Goal: Transaction & Acquisition: Obtain resource

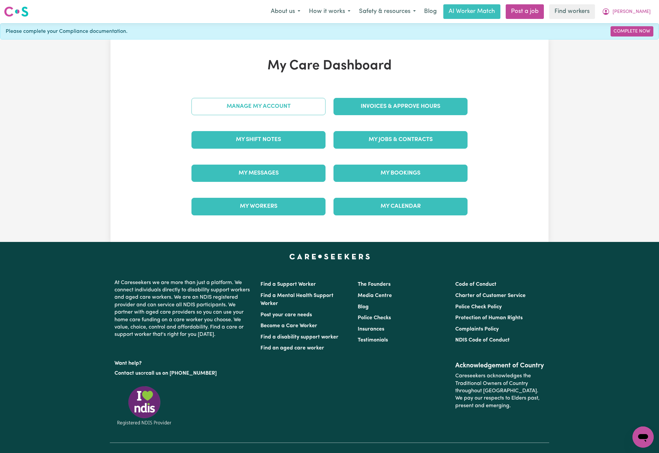
click at [316, 108] on link "Manage My Account" at bounding box center [258, 106] width 134 height 17
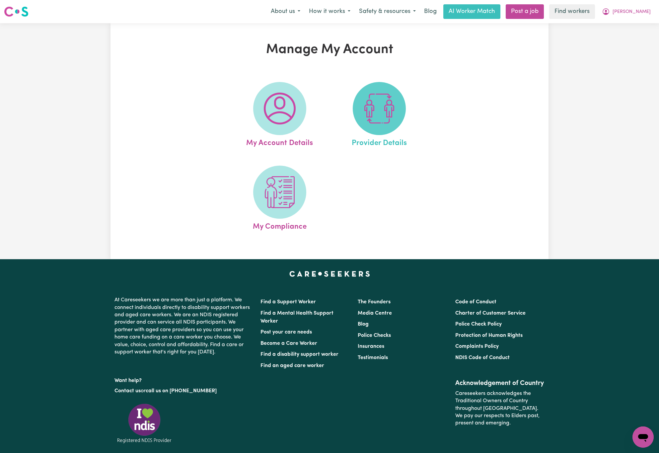
click at [379, 109] on img at bounding box center [379, 109] width 32 height 32
select select "NDIS_FUNDING_PLAN_MANAGED"
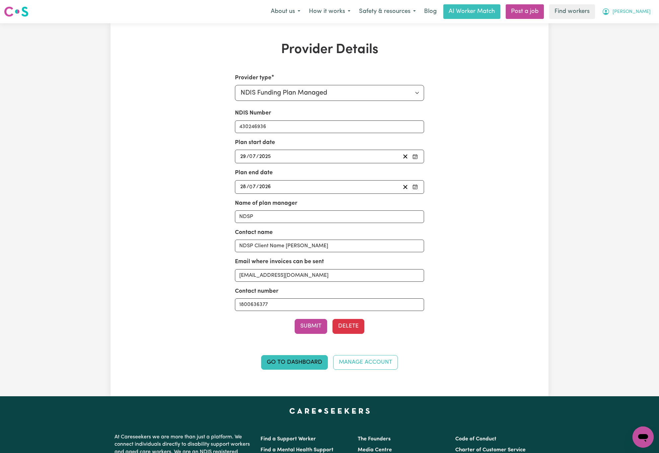
click at [649, 12] on button "[PERSON_NAME]" at bounding box center [626, 12] width 57 height 14
click at [646, 21] on link "My Dashboard" at bounding box center [628, 26] width 52 height 13
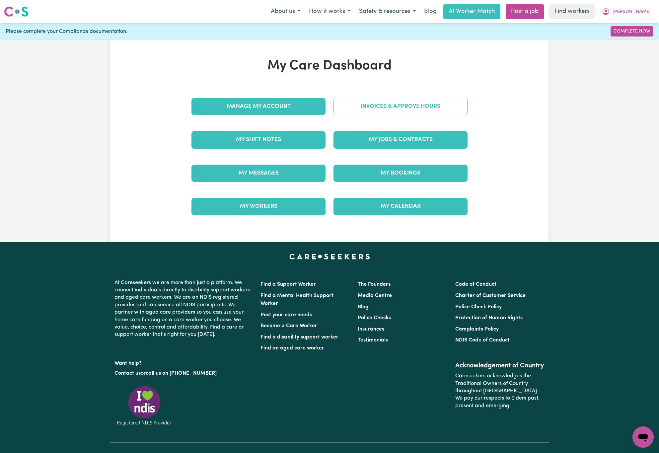
click at [451, 104] on link "Invoices & Approve Hours" at bounding box center [400, 106] width 134 height 17
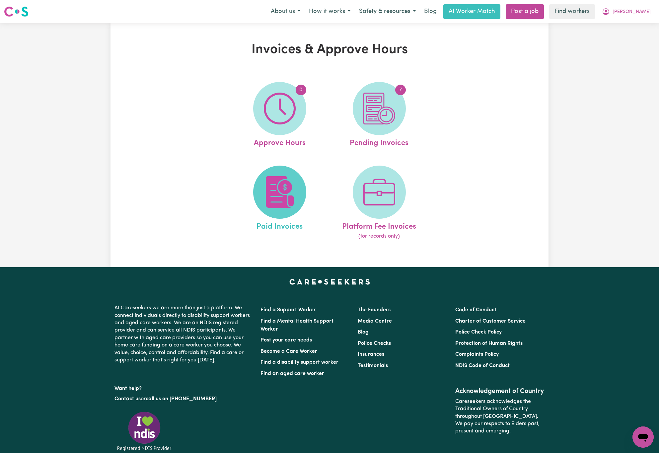
click at [280, 203] on img at bounding box center [280, 192] width 32 height 32
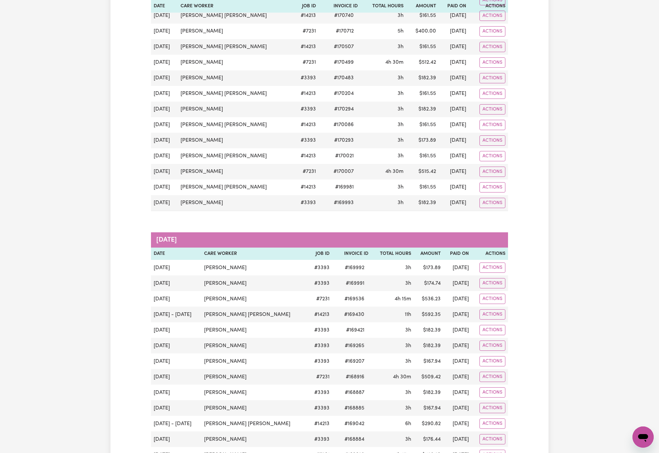
scroll to position [249, 0]
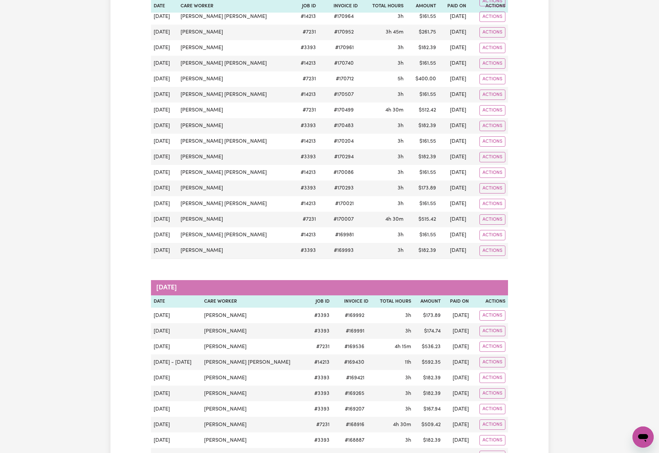
click at [100, 151] on div "Paid Invoices Group by: Date Care Worker Status Search Export [DATE] Date Care …" at bounding box center [329, 311] width 659 height 1075
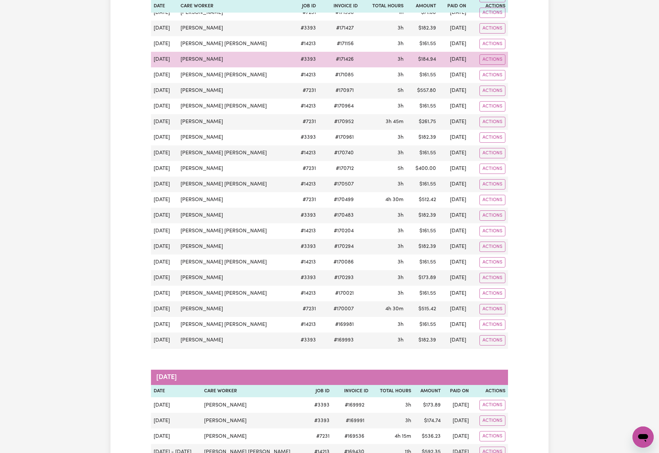
scroll to position [100, 0]
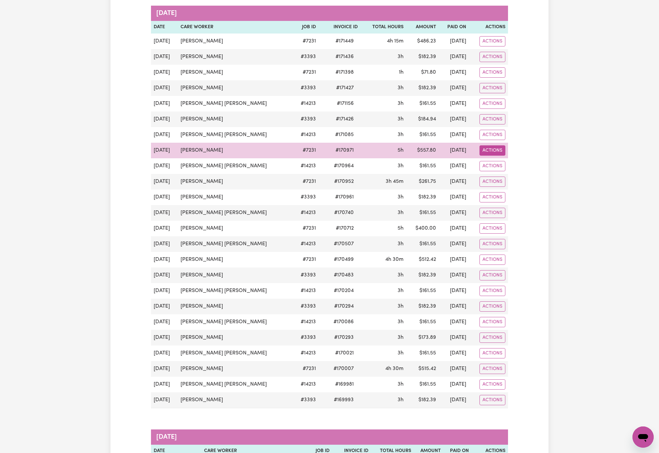
click at [499, 156] on button "Actions" at bounding box center [492, 150] width 26 height 10
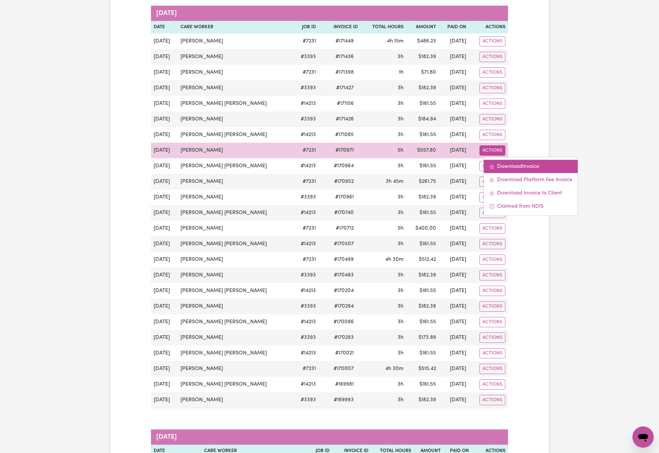
click at [506, 166] on link "Download Invoice" at bounding box center [531, 166] width 94 height 13
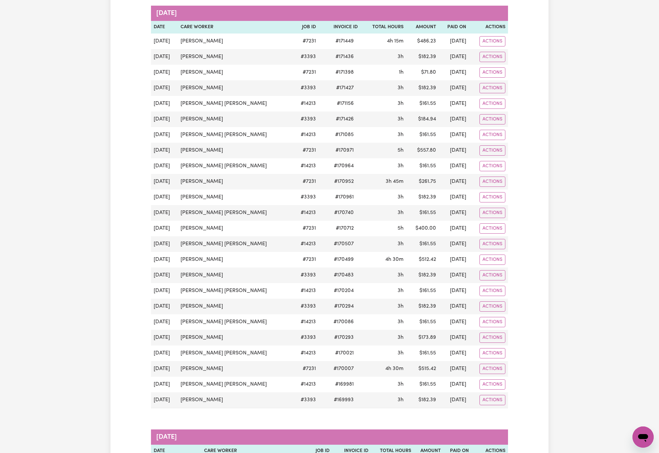
click at [74, 193] on div "Paid Invoices Group by: Date Care Worker Status Search Export [DATE] Date Care …" at bounding box center [329, 461] width 659 height 1075
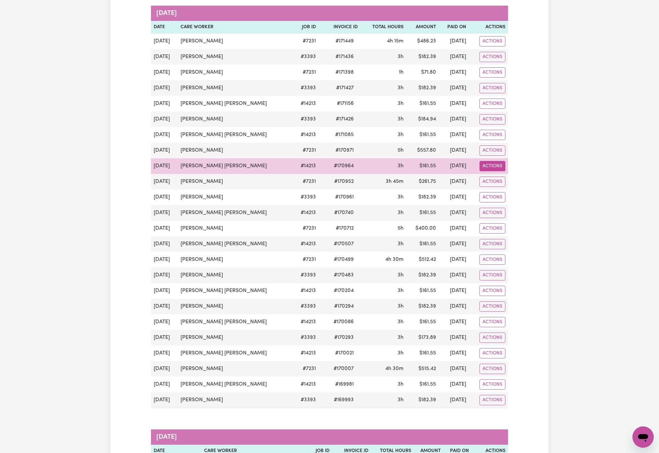
click at [503, 171] on button "Actions" at bounding box center [492, 166] width 26 height 10
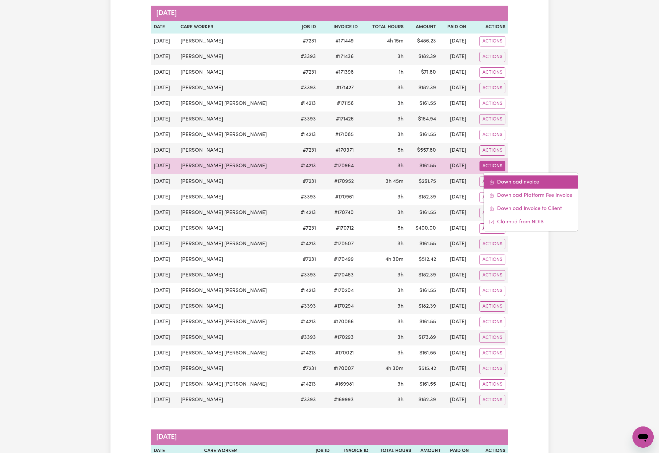
click at [510, 182] on link "Download Invoice" at bounding box center [531, 181] width 94 height 13
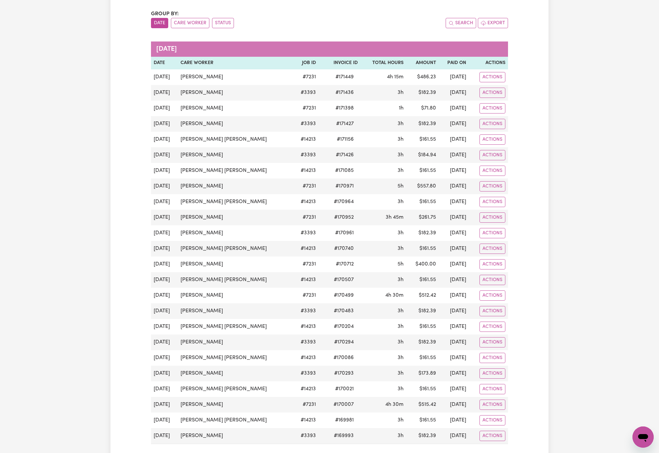
scroll to position [0, 0]
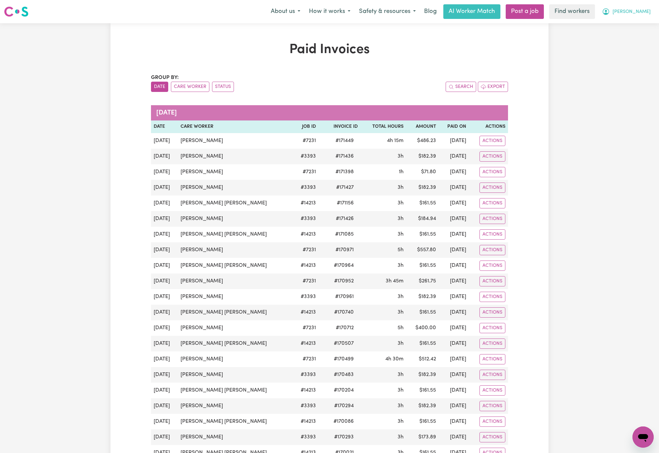
click at [648, 7] on button "[PERSON_NAME]" at bounding box center [626, 12] width 57 height 14
click at [638, 36] on link "Logout" at bounding box center [628, 38] width 52 height 13
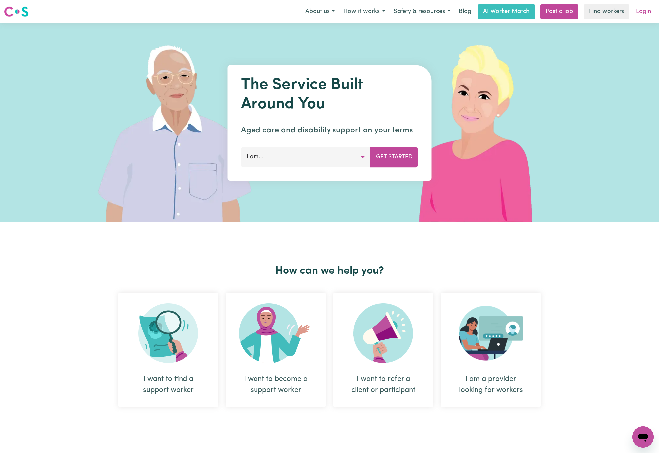
drag, startPoint x: 646, startPoint y: 2, endPoint x: 645, endPoint y: 6, distance: 4.4
click at [646, 3] on nav "Menu About us How it works Safety & resources Blog AI Worker Match Post a job F…" at bounding box center [329, 11] width 659 height 23
click at [643, 11] on link "Login" at bounding box center [643, 11] width 23 height 15
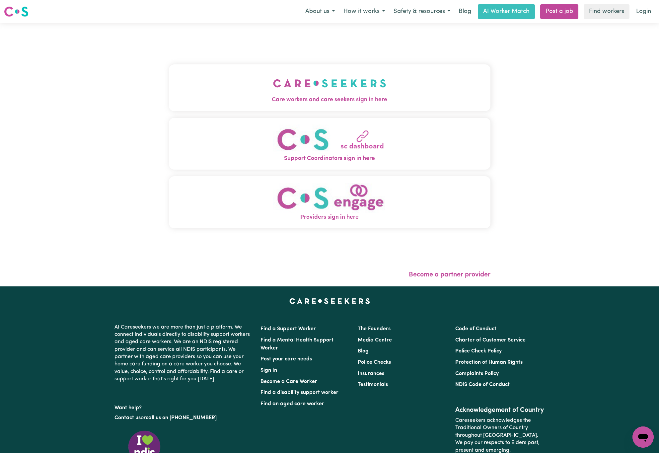
drag, startPoint x: 223, startPoint y: 119, endPoint x: 232, endPoint y: 112, distance: 11.2
click at [224, 119] on button "Support Coordinators sign in here" at bounding box center [329, 144] width 321 height 52
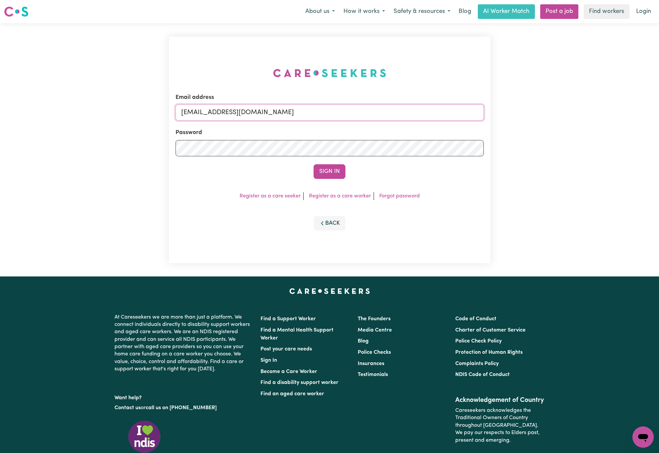
paste input "ArhamCarewings"
drag, startPoint x: 465, startPoint y: 88, endPoint x: 572, endPoint y: 83, distance: 107.6
click at [572, 83] on div "Email address [EMAIL_ADDRESS][DOMAIN_NAME] Password Sign In Register as a care …" at bounding box center [329, 149] width 659 height 253
type input "[EMAIL_ADDRESS][DOMAIN_NAME]"
click at [314, 164] on button "Sign In" at bounding box center [330, 171] width 32 height 15
